Goal: Check status: Check status

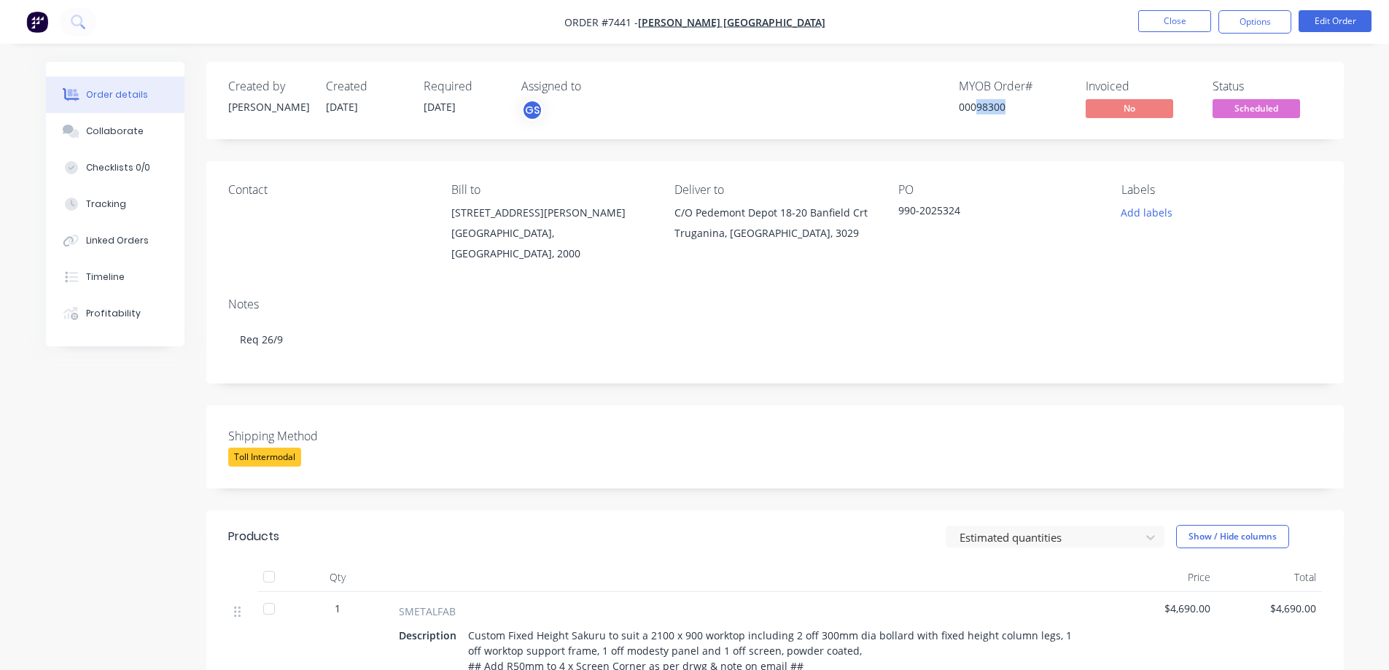
drag, startPoint x: 977, startPoint y: 107, endPoint x: 1005, endPoint y: 125, distance: 33.2
click at [1005, 125] on div "Created by [PERSON_NAME] Created [DATE] Required [DATE] Assigned to GS MYOB Ord…" at bounding box center [775, 100] width 1138 height 77
copy div "98300"
drag, startPoint x: 424, startPoint y: 106, endPoint x: 464, endPoint y: 120, distance: 41.7
click at [464, 120] on div "Required [DATE]" at bounding box center [464, 100] width 80 height 42
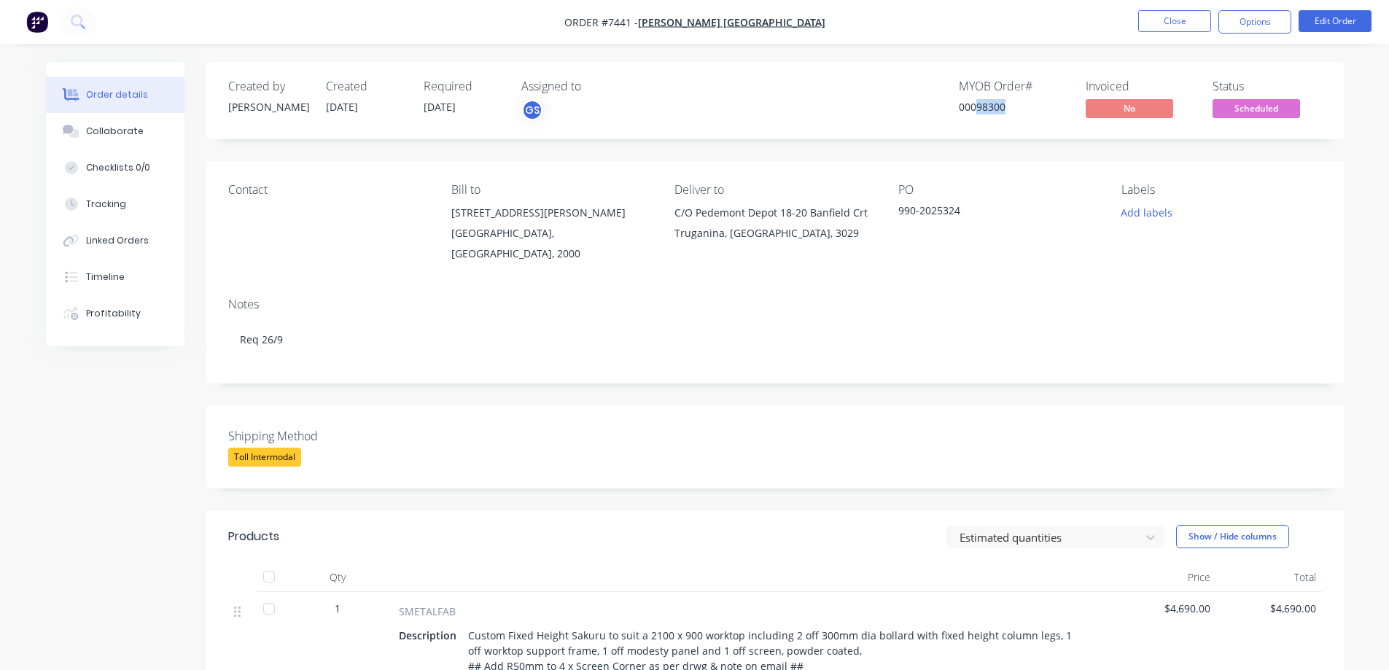
copy span "[DATE]"
click at [1243, 109] on span "Scheduled" at bounding box center [1257, 108] width 88 height 18
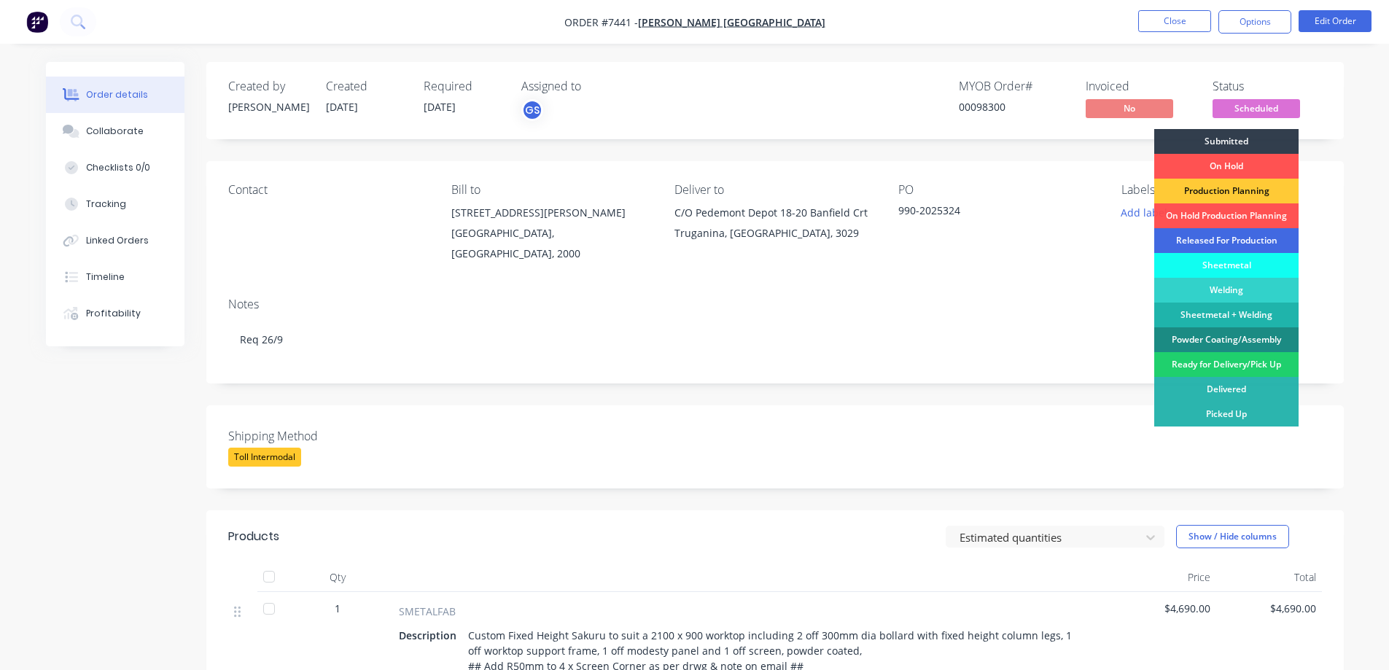
click at [1226, 240] on div "Released For Production" at bounding box center [1226, 240] width 144 height 25
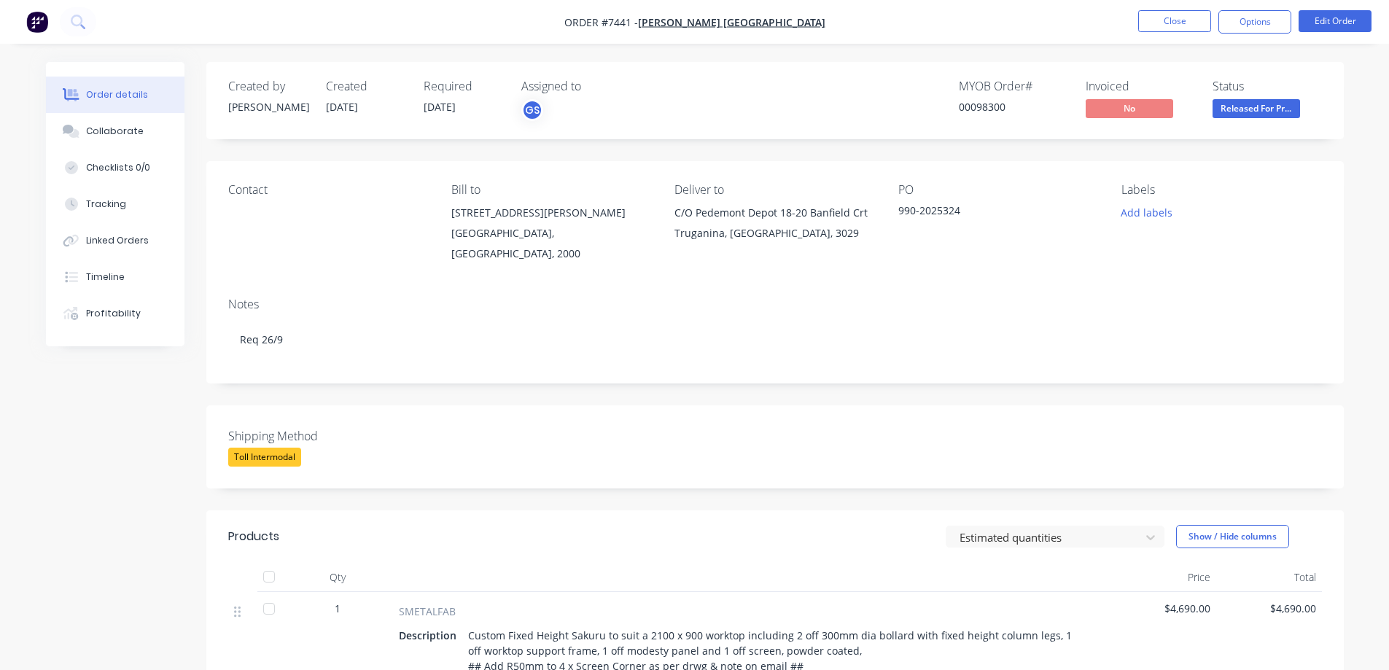
drag, startPoint x: 114, startPoint y: 129, endPoint x: 194, endPoint y: 166, distance: 88.1
click at [114, 130] on div "Collaborate" at bounding box center [115, 131] width 58 height 13
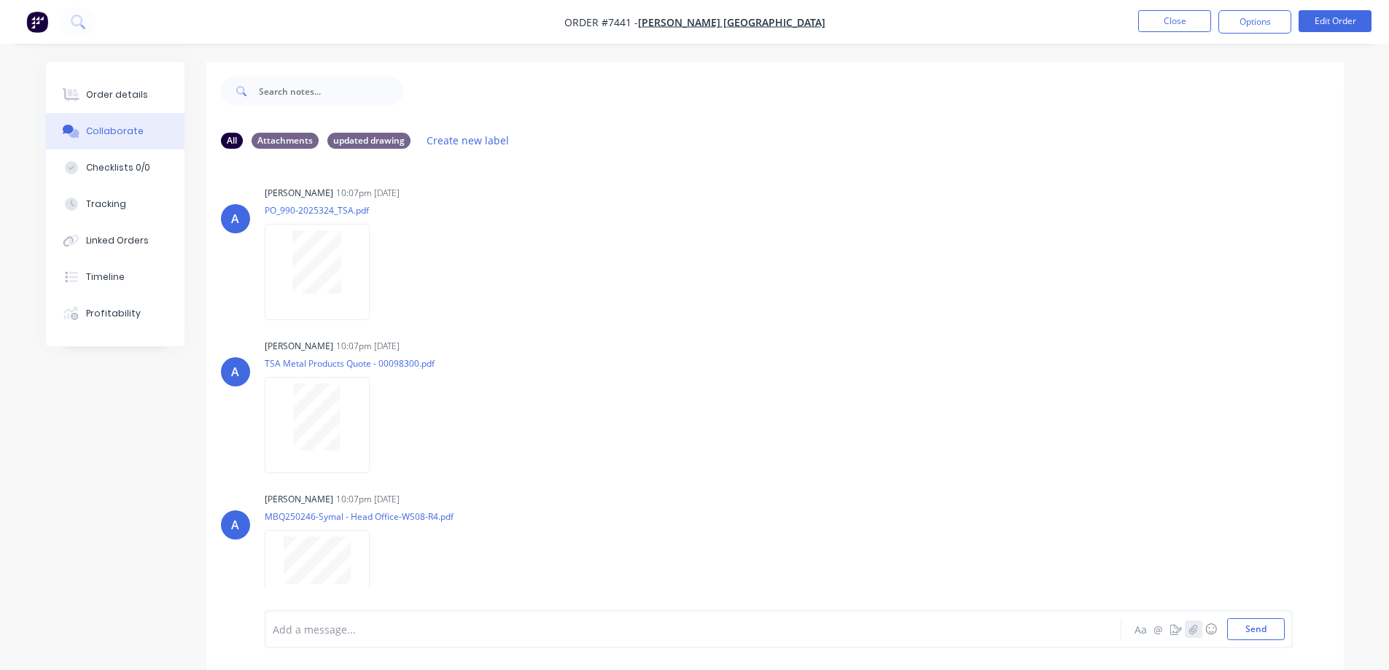
click at [1197, 632] on icon "button" at bounding box center [1193, 629] width 9 height 10
click at [1247, 625] on button "Send" at bounding box center [1256, 629] width 58 height 22
